Goal: Task Accomplishment & Management: Manage account settings

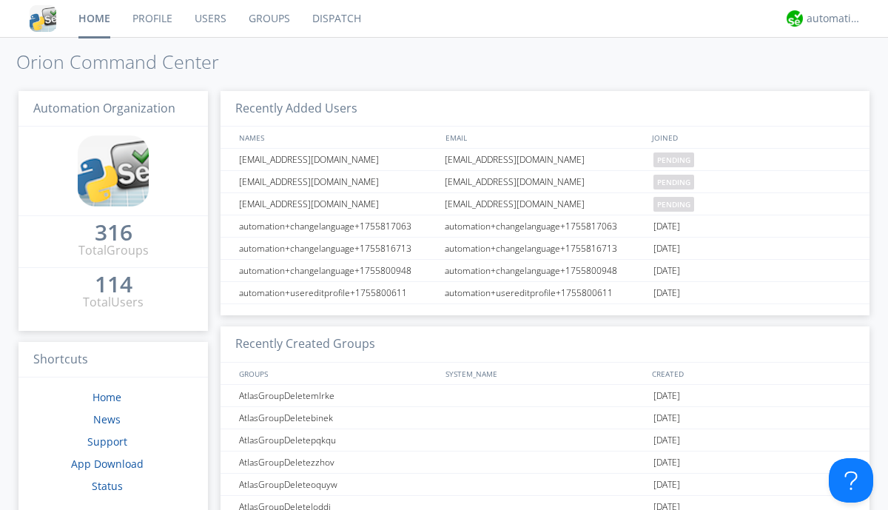
click at [209, 18] on link "Users" at bounding box center [210, 18] width 54 height 37
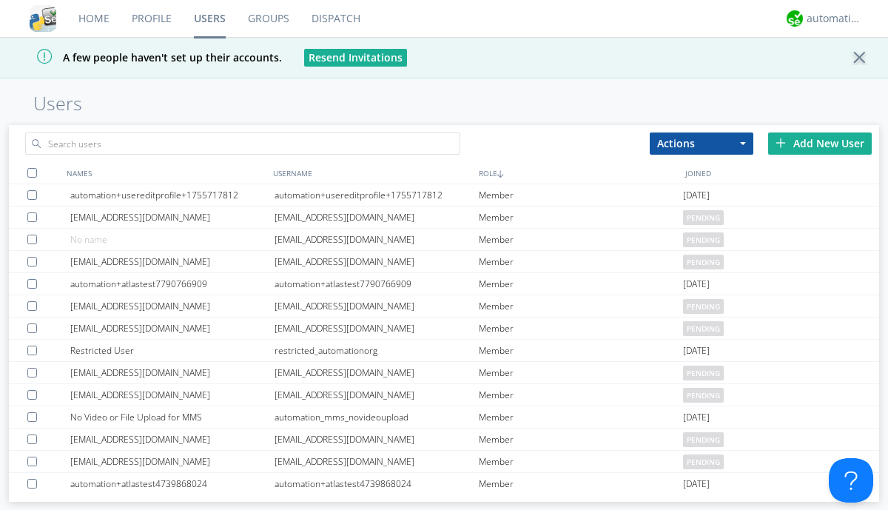
click at [820, 143] on div "Add New User" at bounding box center [820, 143] width 104 height 22
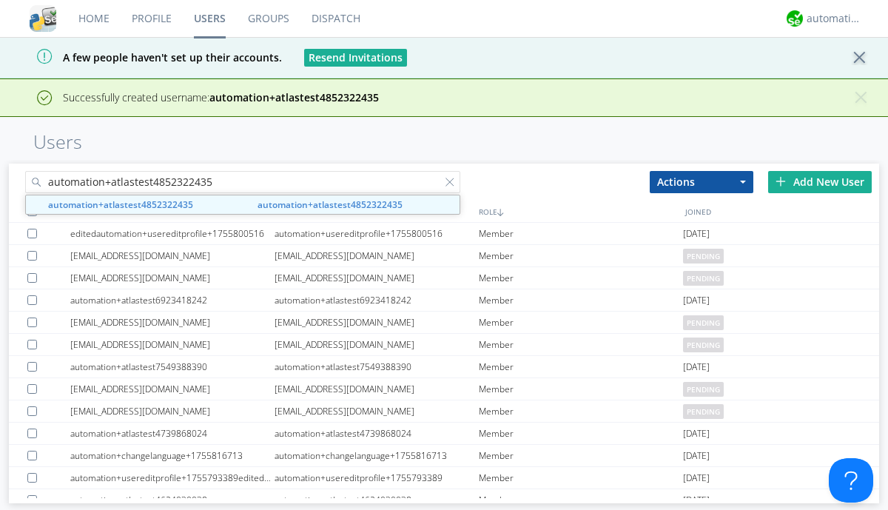
type input "automation+atlastest4852322435"
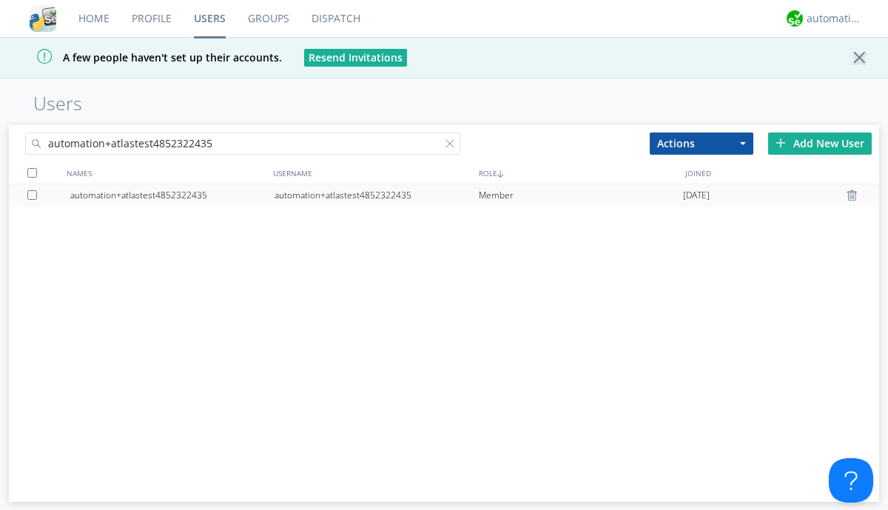
click at [35, 195] on div at bounding box center [34, 195] width 15 height 10
click at [701, 143] on button "Actions" at bounding box center [701, 143] width 104 height 22
click at [0, 0] on link "Edit Settings" at bounding box center [0, 0] width 0 height 0
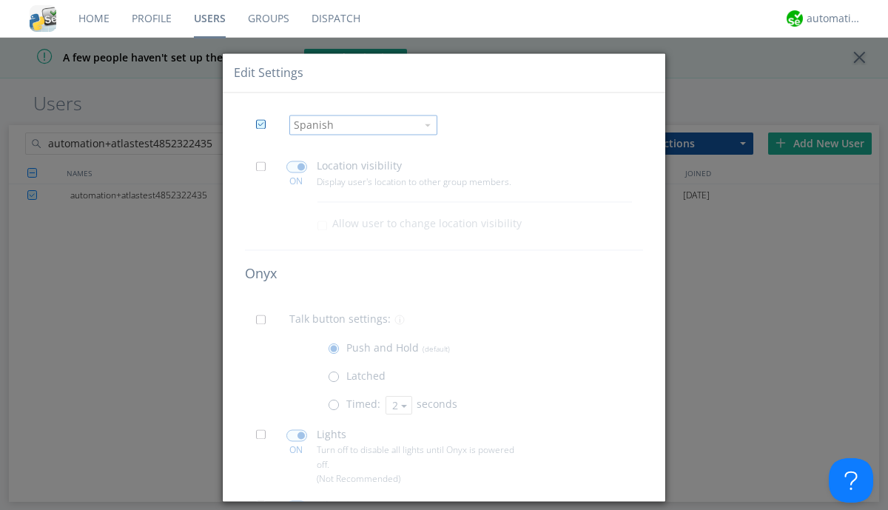
scroll to position [101, 0]
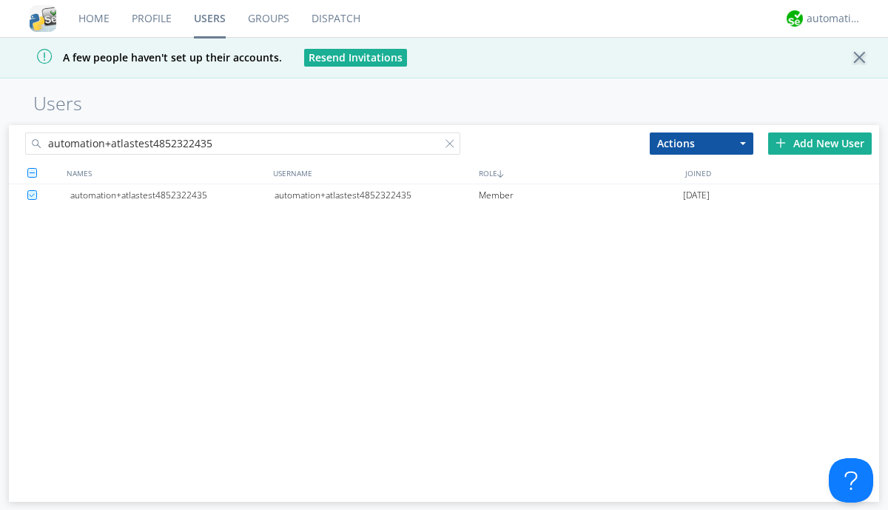
click at [453, 146] on div at bounding box center [452, 146] width 15 height 15
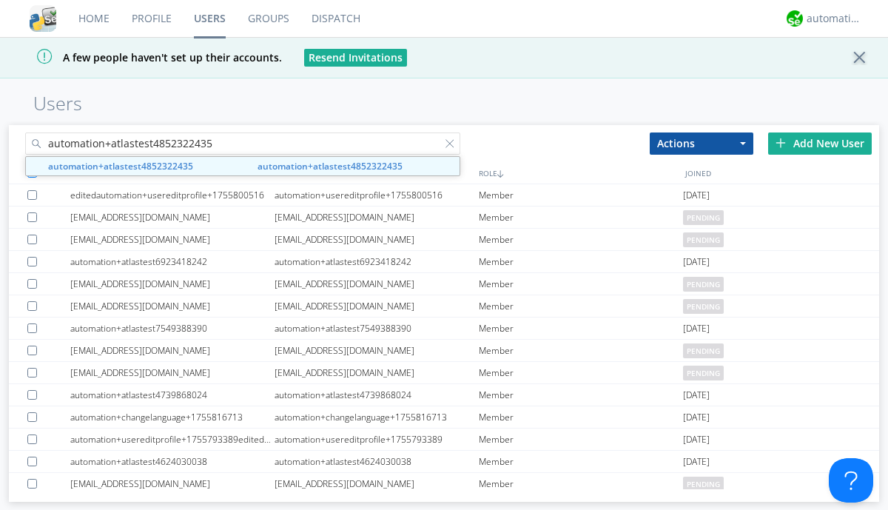
type input "automation+atlastest4852322435"
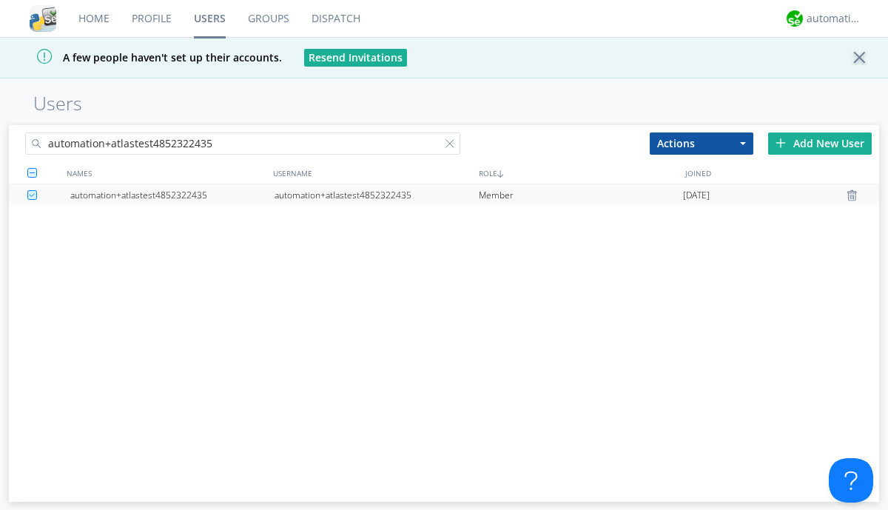
click at [376, 195] on div "automation+atlastest4852322435" at bounding box center [376, 195] width 204 height 22
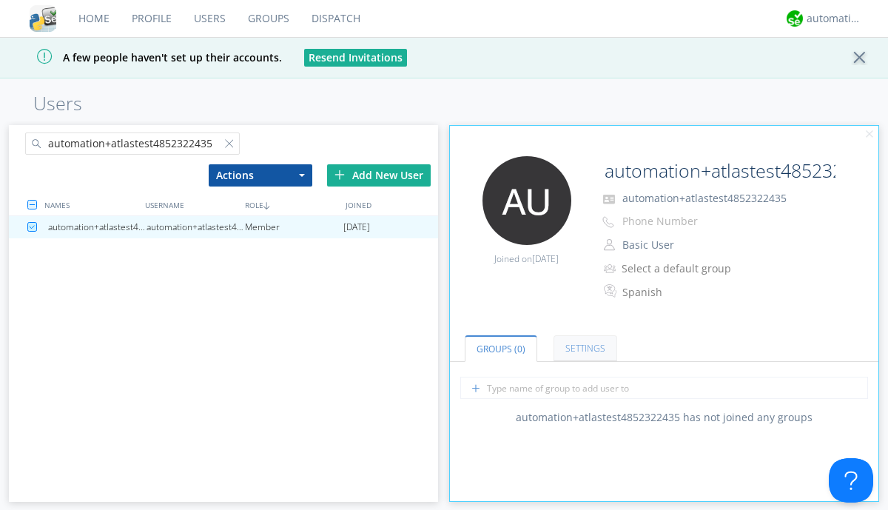
click at [583, 348] on link "Settings" at bounding box center [585, 348] width 64 height 26
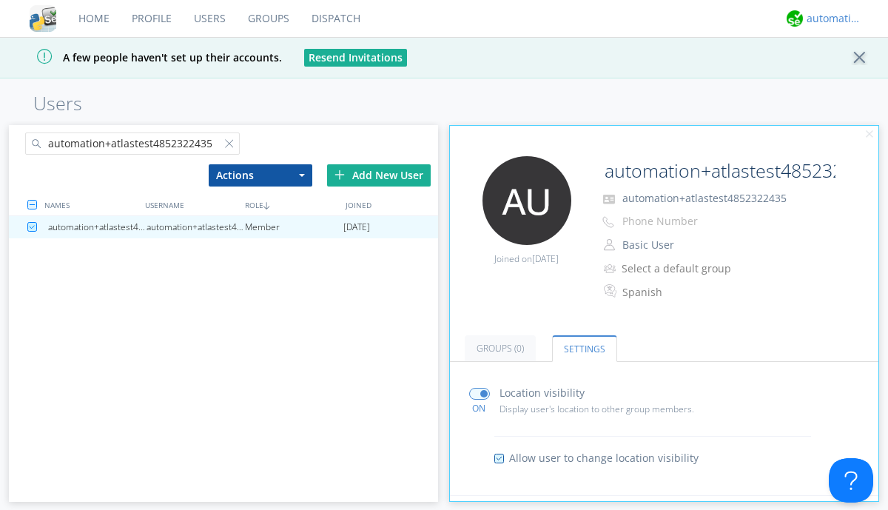
click at [830, 18] on div "automation+atlas" at bounding box center [833, 18] width 55 height 15
